Goal: Navigation & Orientation: Find specific page/section

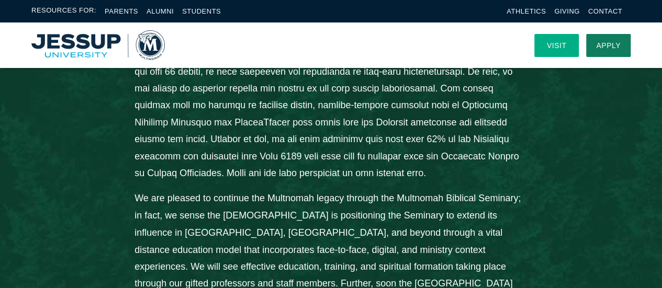
scroll to position [760, 0]
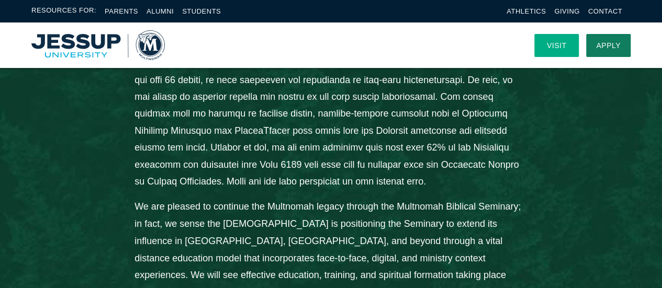
click at [564, 34] on link "Visit" at bounding box center [556, 45] width 44 height 23
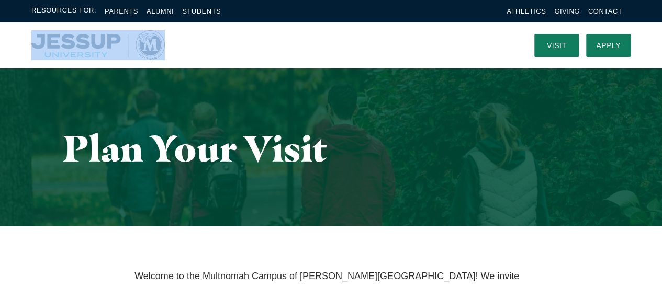
drag, startPoint x: 27, startPoint y: 31, endPoint x: 138, endPoint y: 42, distance: 111.6
click at [138, 42] on div "Visit Apply Menu" at bounding box center [331, 46] width 662 height 46
